Goal: Task Accomplishment & Management: Use online tool/utility

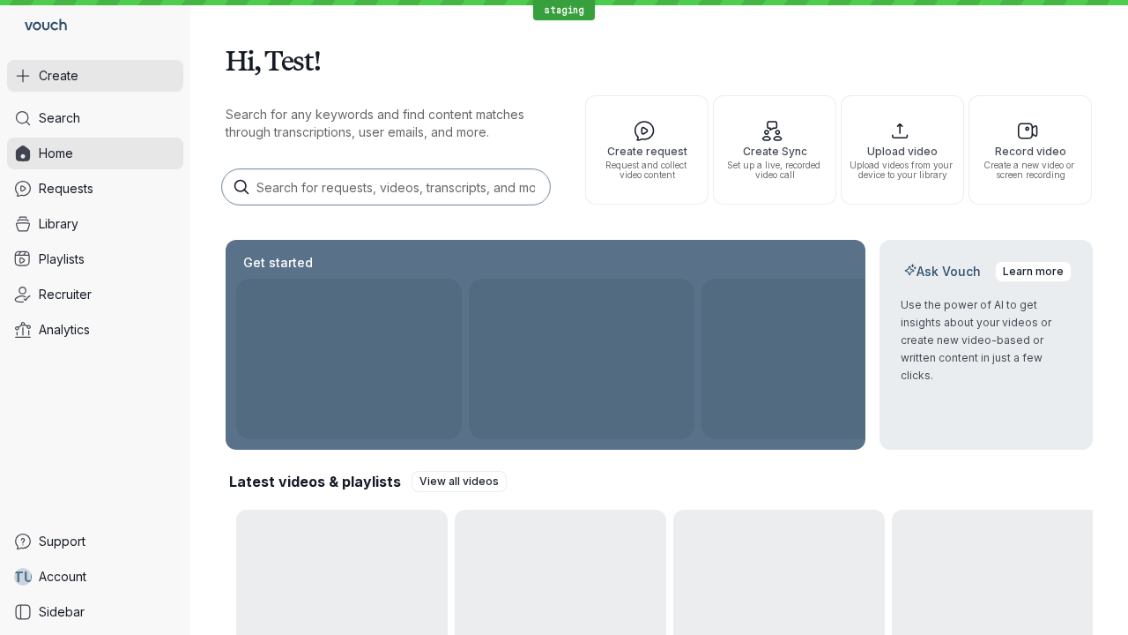
click at [95, 76] on button "Create" at bounding box center [95, 76] width 176 height 32
